Goal: Navigation & Orientation: Find specific page/section

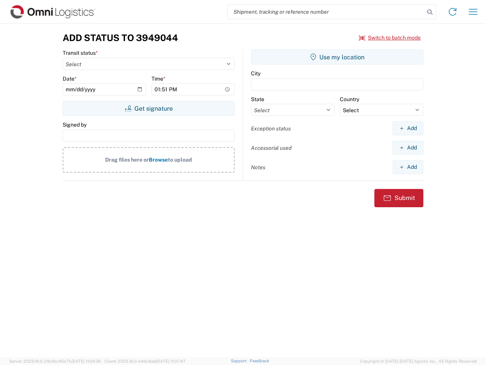
click at [326, 12] on input "search" at bounding box center [326, 12] width 197 height 14
click at [430, 12] on icon at bounding box center [430, 12] width 11 height 11
click at [453, 12] on icon at bounding box center [453, 12] width 12 height 12
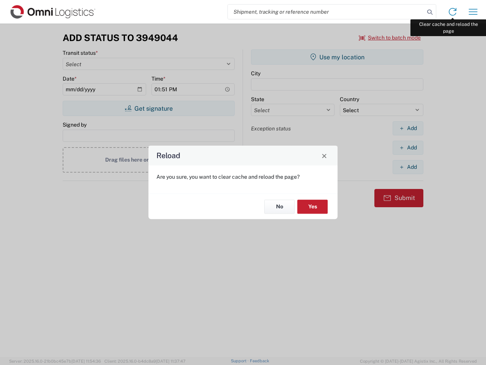
click at [474, 12] on div "Reload Are you sure, you want to clear cache and reload the page? No Yes" at bounding box center [243, 182] width 486 height 365
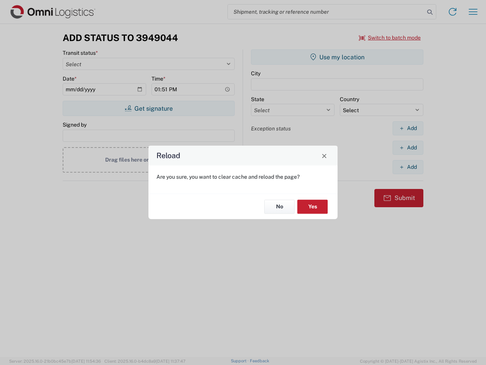
click at [390, 38] on div "Reload Are you sure, you want to clear cache and reload the page? No Yes" at bounding box center [243, 182] width 486 height 365
click at [149, 108] on div "Reload Are you sure, you want to clear cache and reload the page? No Yes" at bounding box center [243, 182] width 486 height 365
click at [337, 57] on div "Reload Are you sure, you want to clear cache and reload the page? No Yes" at bounding box center [243, 182] width 486 height 365
click at [408, 128] on div "Reload Are you sure, you want to clear cache and reload the page? No Yes" at bounding box center [243, 182] width 486 height 365
click at [408, 147] on div "Reload Are you sure, you want to clear cache and reload the page? No Yes" at bounding box center [243, 182] width 486 height 365
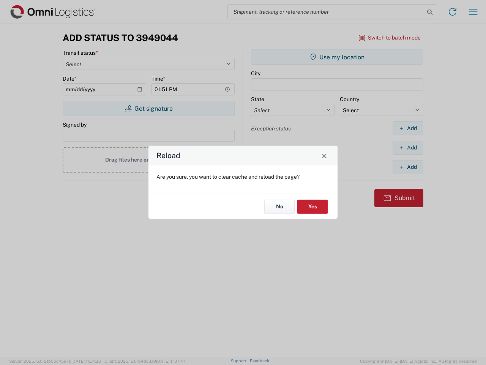
click at [408, 167] on div "Reload Are you sure, you want to clear cache and reload the page? No Yes" at bounding box center [243, 182] width 486 height 365
